Goal: Connect with others: Establish contact or relationships with other users

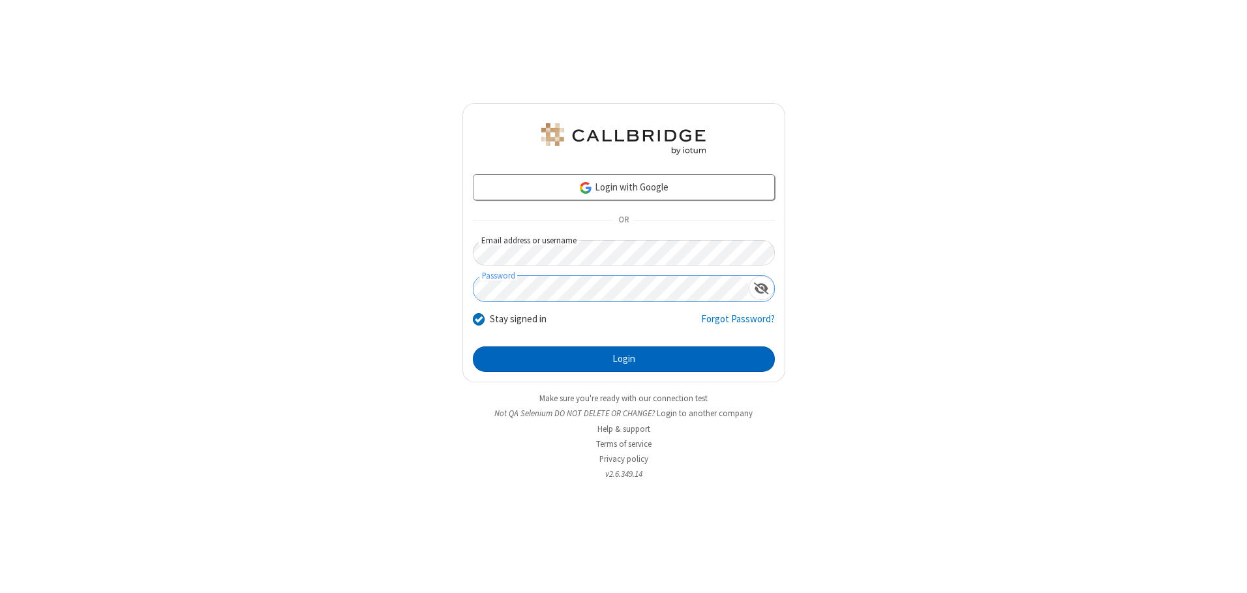
click at [624, 359] on button "Login" at bounding box center [624, 359] width 302 height 26
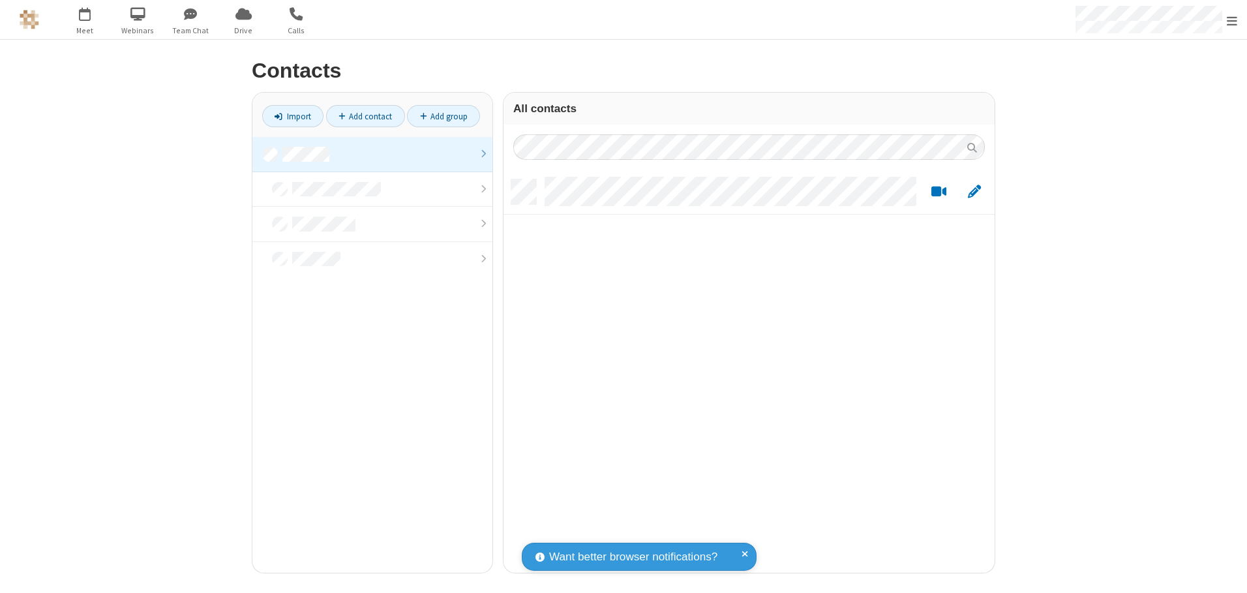
scroll to position [393, 481]
click at [372, 154] on link at bounding box center [372, 154] width 240 height 35
click at [365, 116] on link "Add contact" at bounding box center [365, 116] width 79 height 22
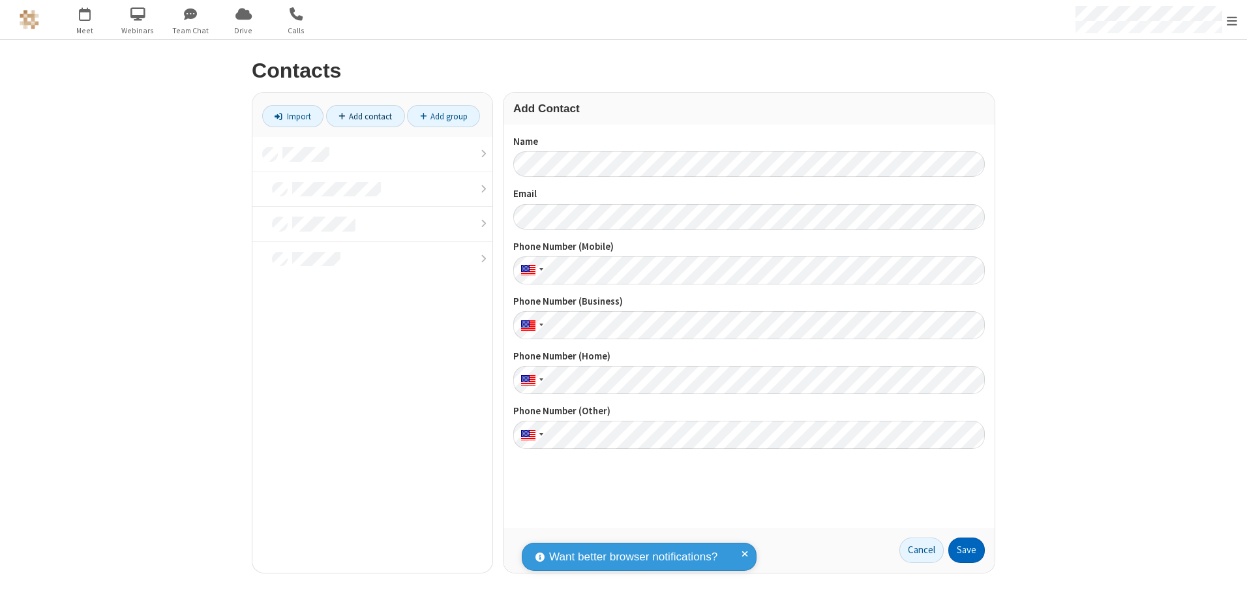
click at [967, 550] on button "Save" at bounding box center [966, 550] width 37 height 26
